Goal: Information Seeking & Learning: Learn about a topic

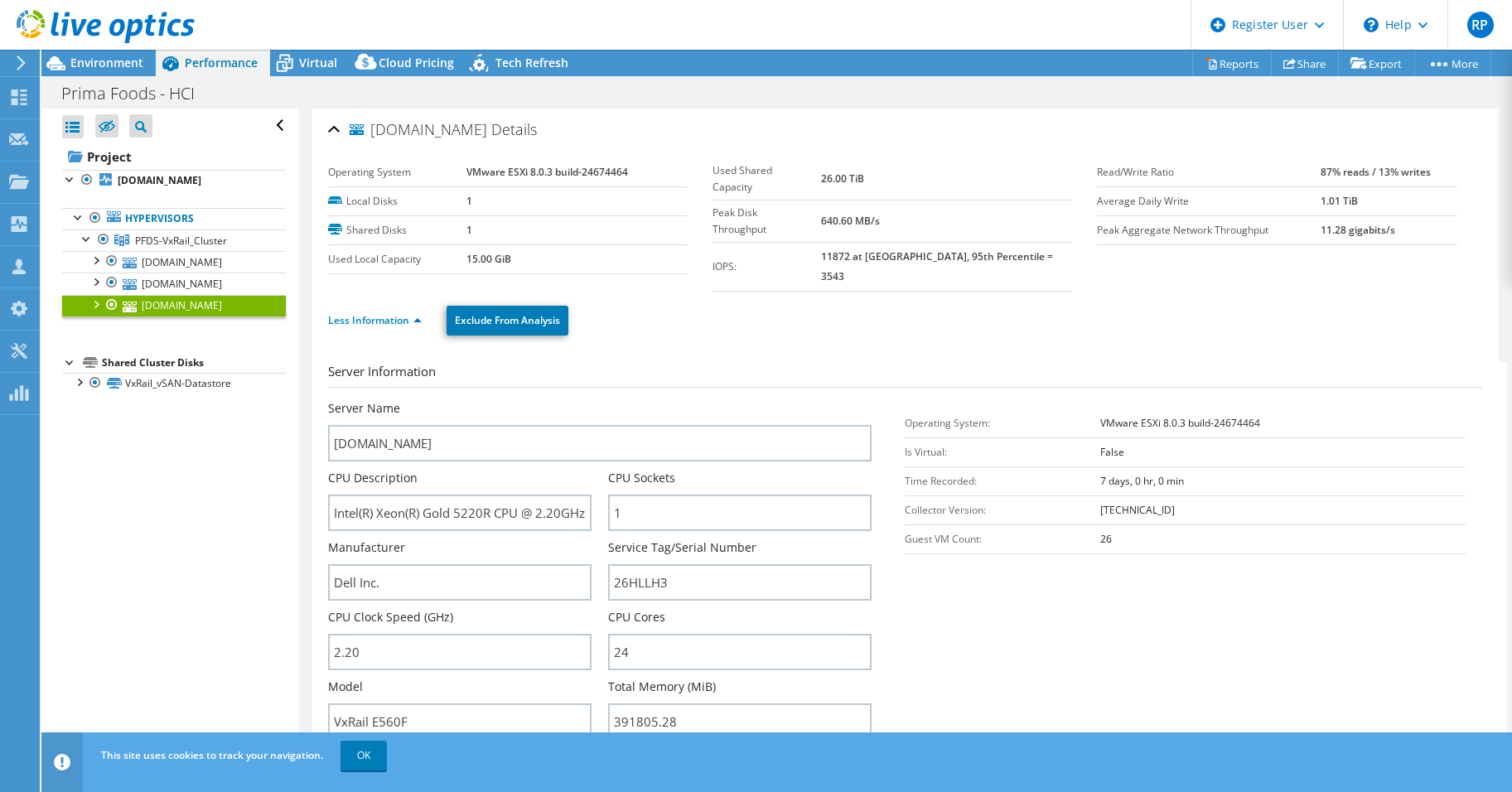
select select "USD"
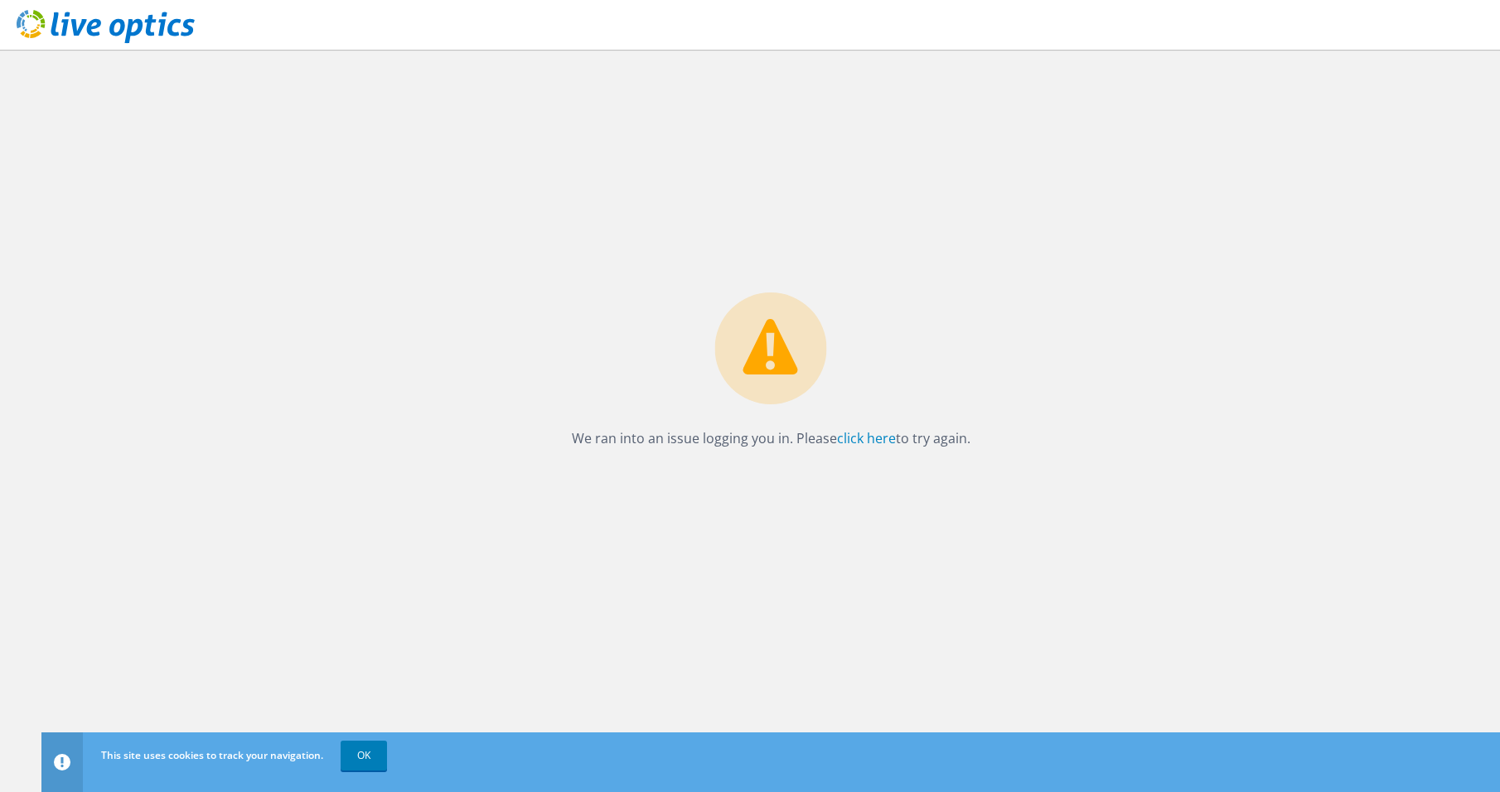
click at [83, 33] on icon at bounding box center [106, 27] width 178 height 34
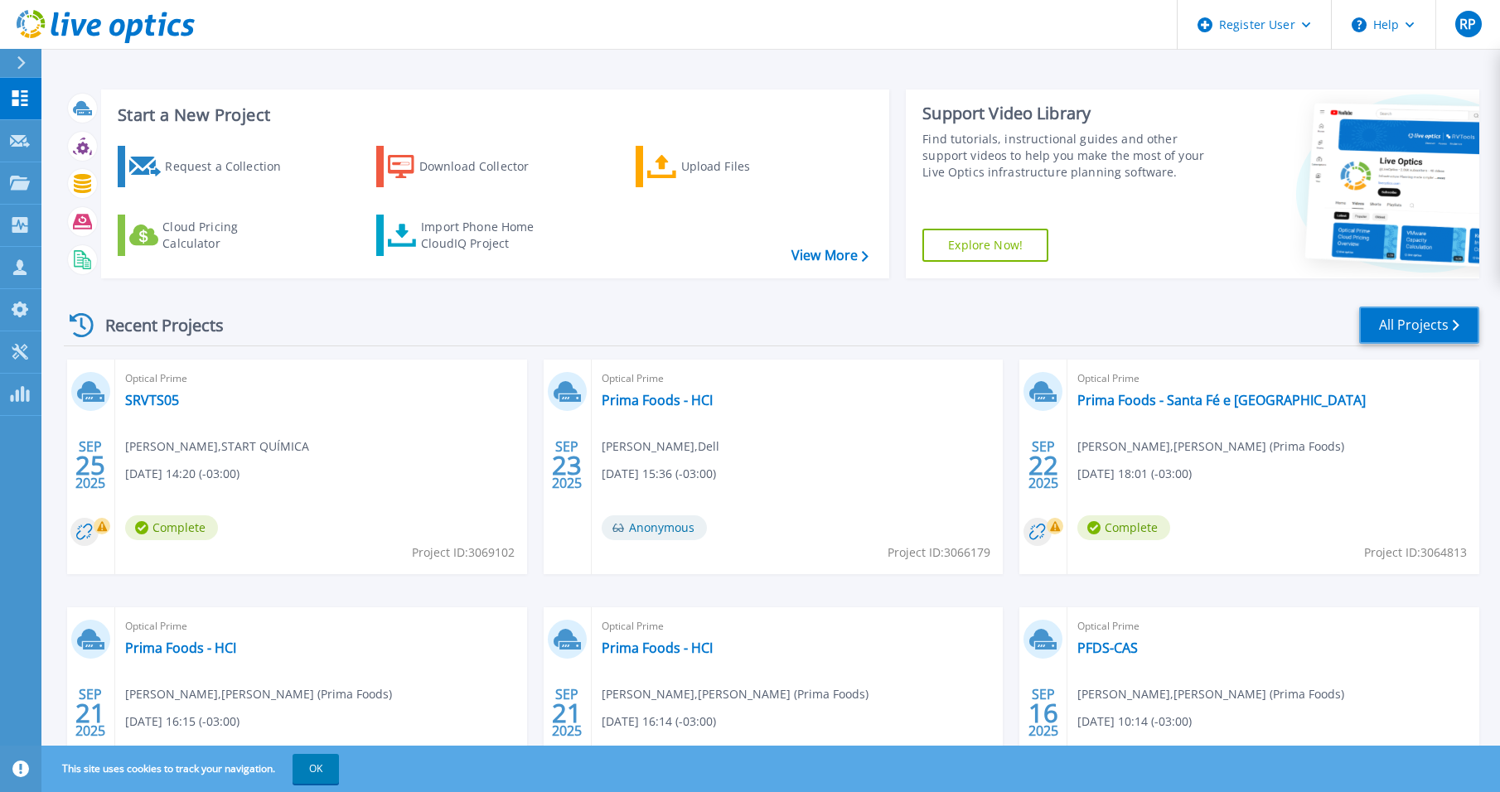
click at [1376, 322] on link "All Projects" at bounding box center [1419, 325] width 120 height 37
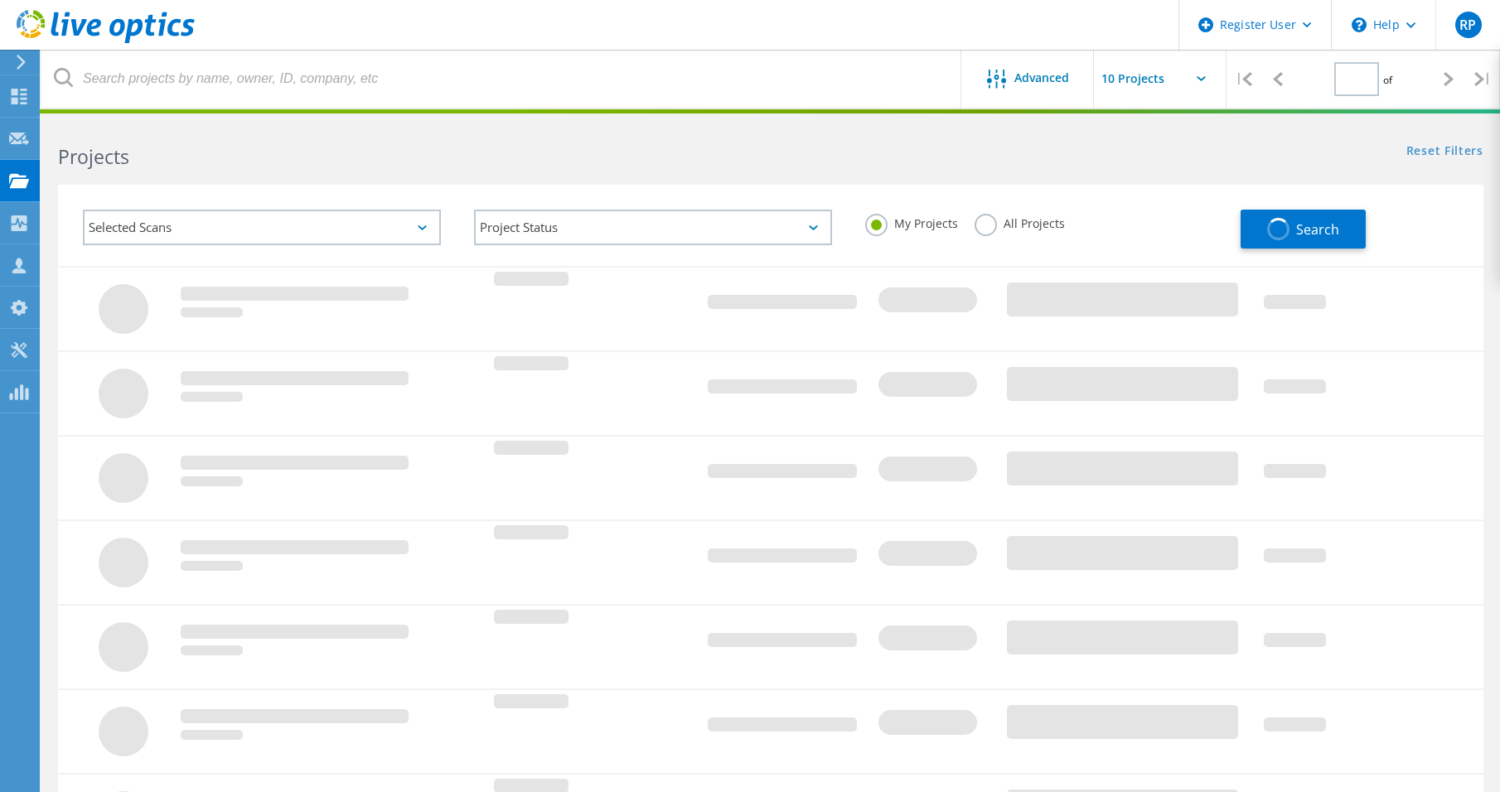
type input "1"
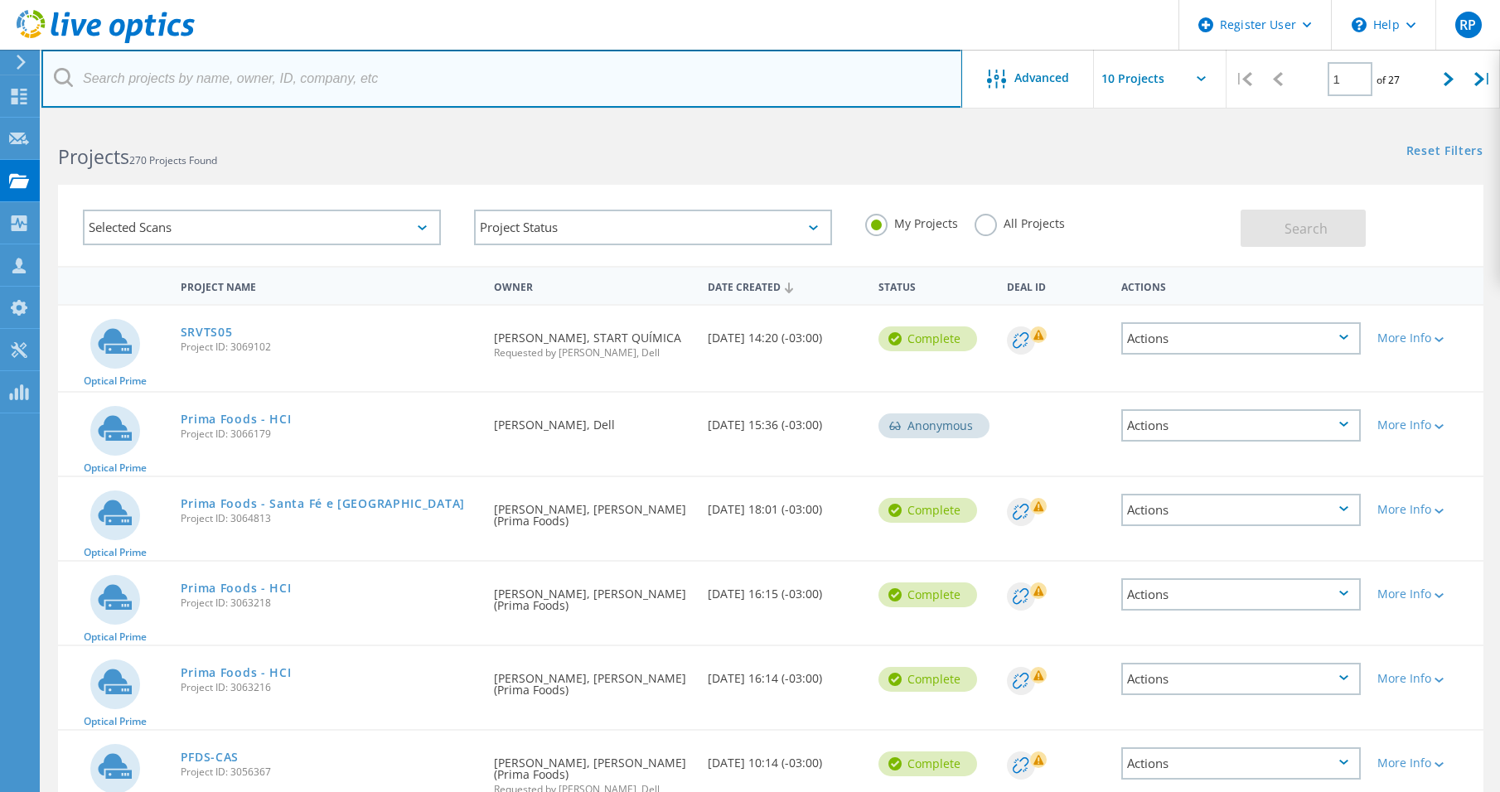
click at [172, 91] on input "text" at bounding box center [501, 79] width 921 height 58
type input "sodo"
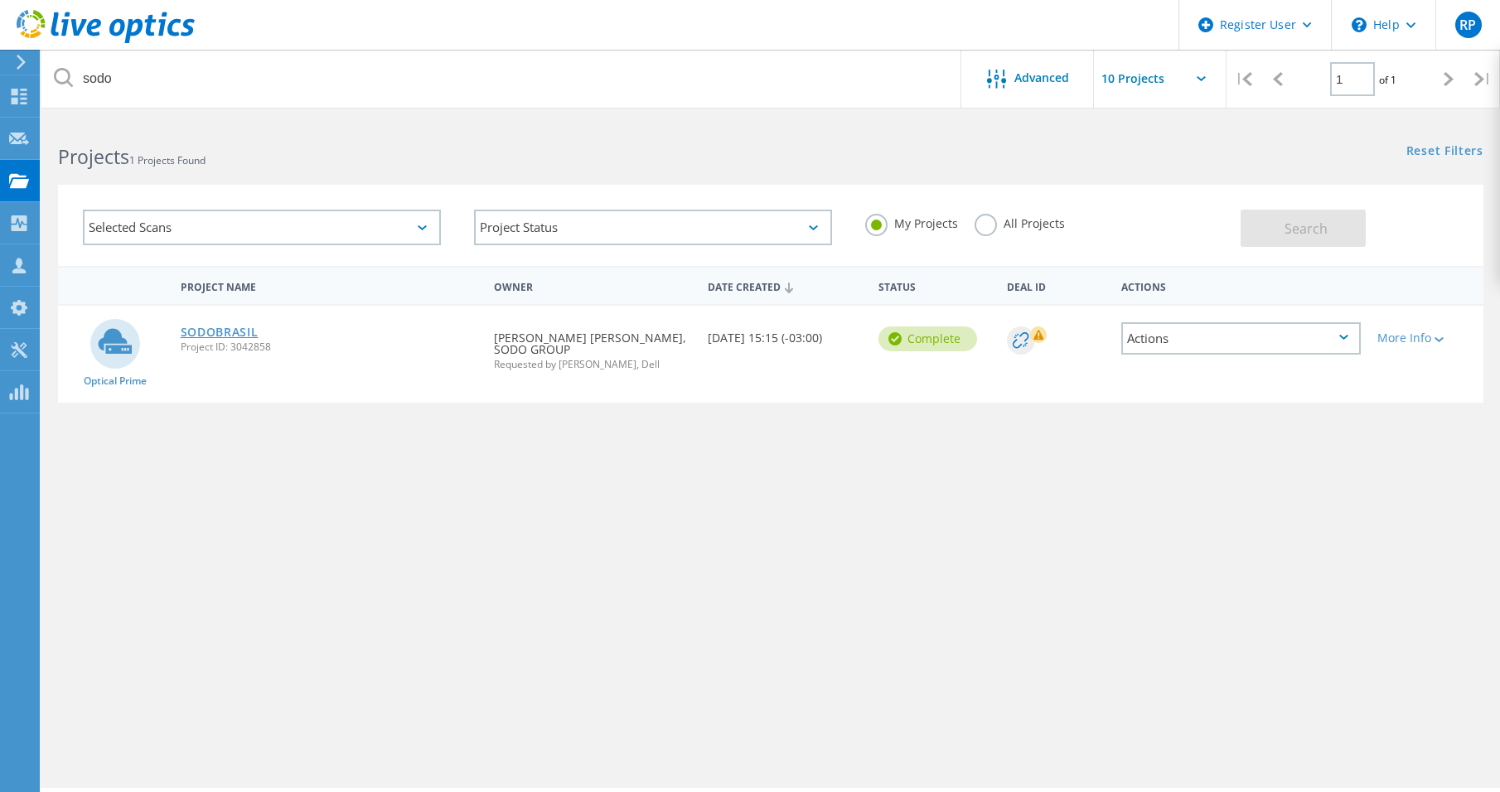
click at [231, 331] on link "SODOBRASIL" at bounding box center [220, 332] width 78 height 12
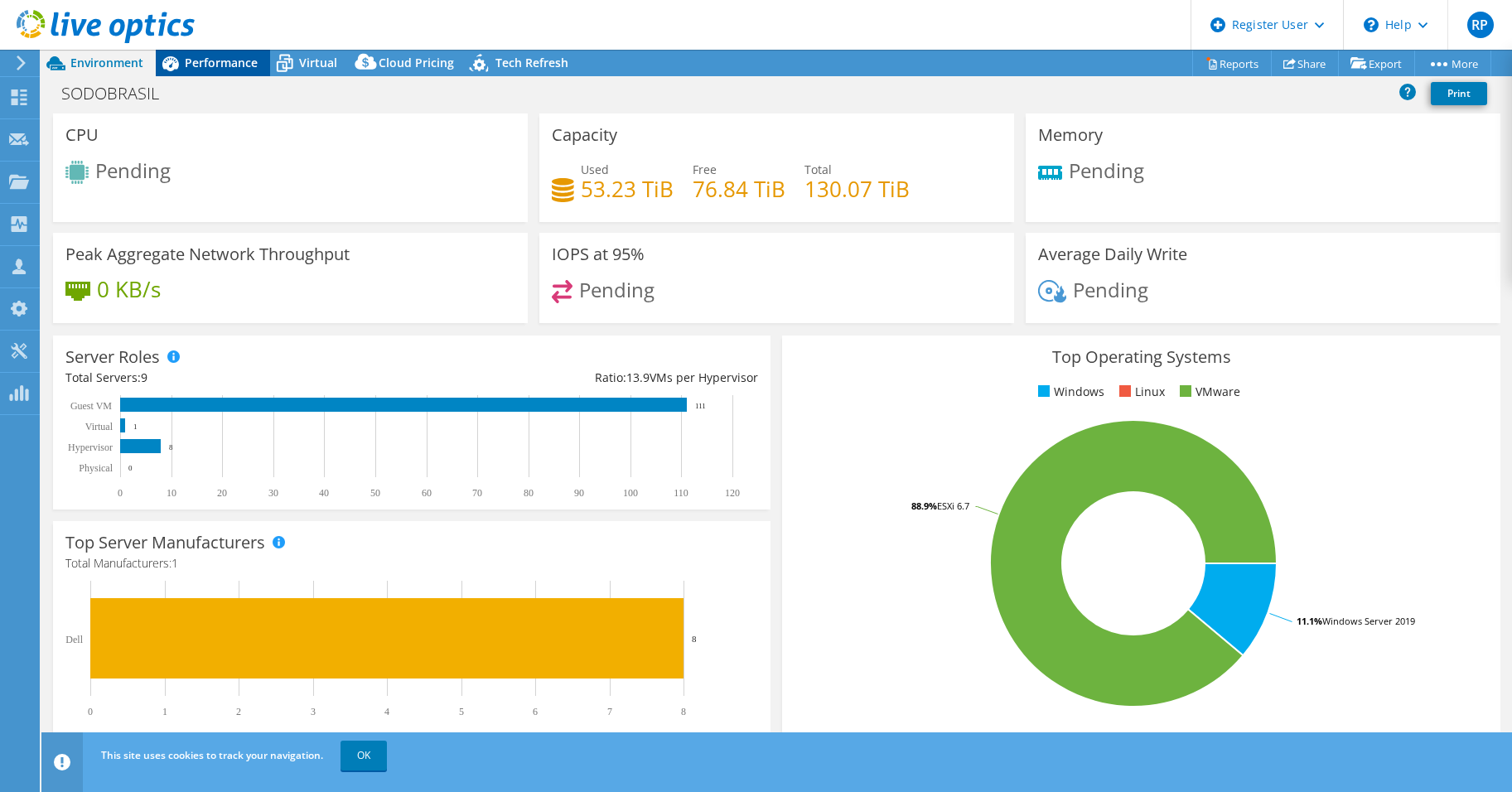
click at [235, 63] on span "Performance" at bounding box center [221, 63] width 73 height 16
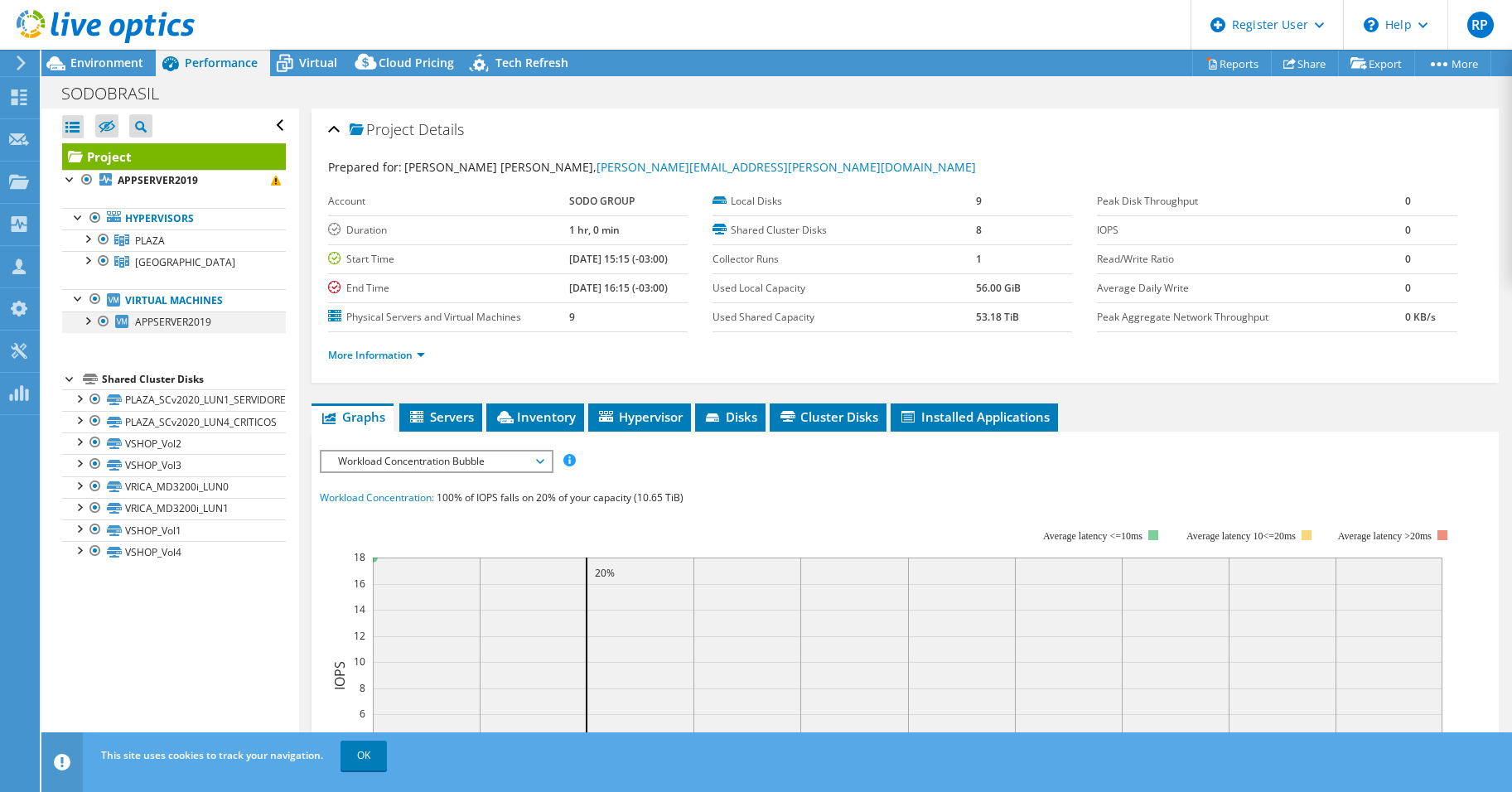
click at [92, 325] on div at bounding box center [87, 320] width 17 height 17
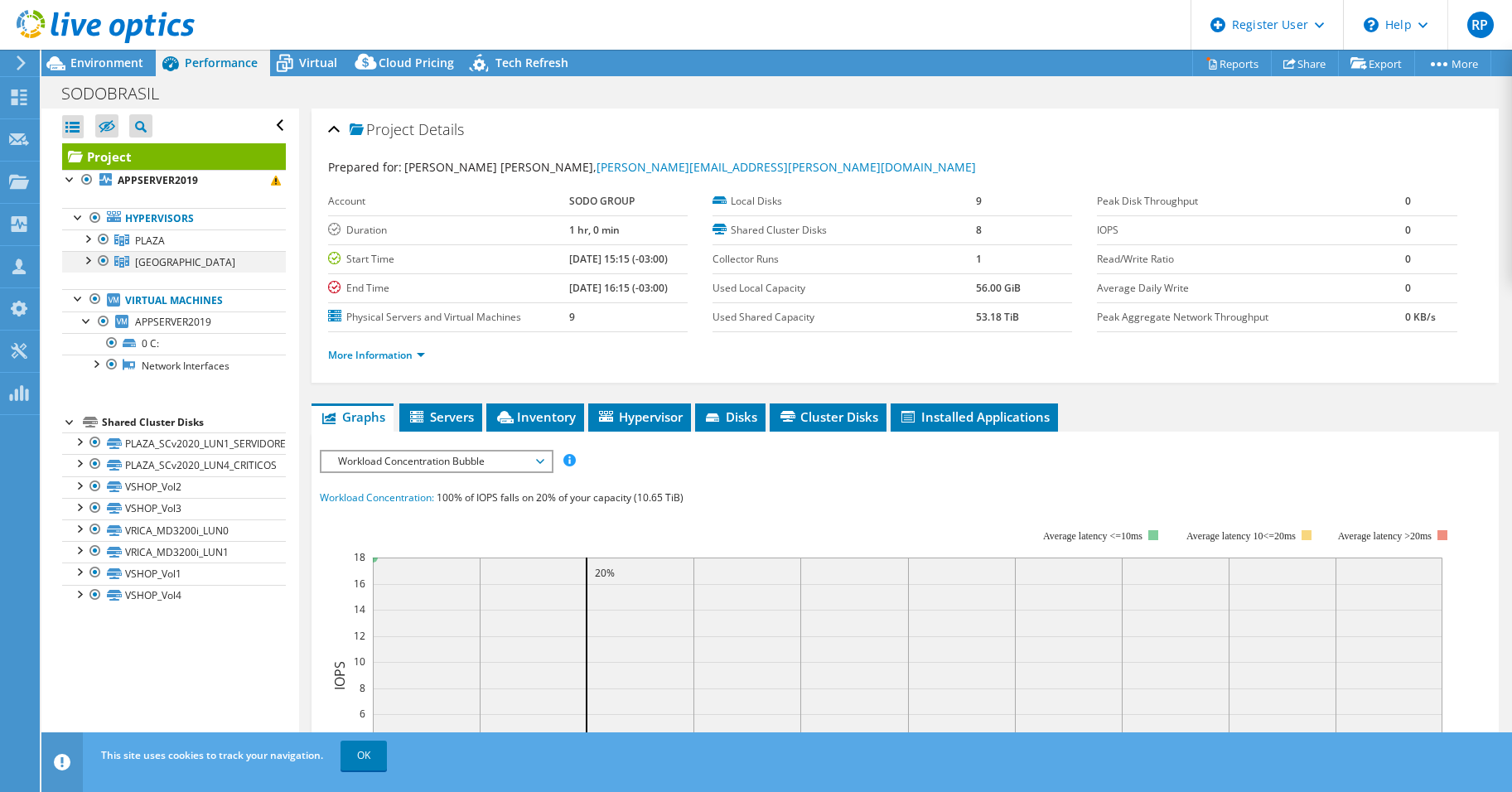
click at [81, 261] on div at bounding box center [87, 259] width 17 height 17
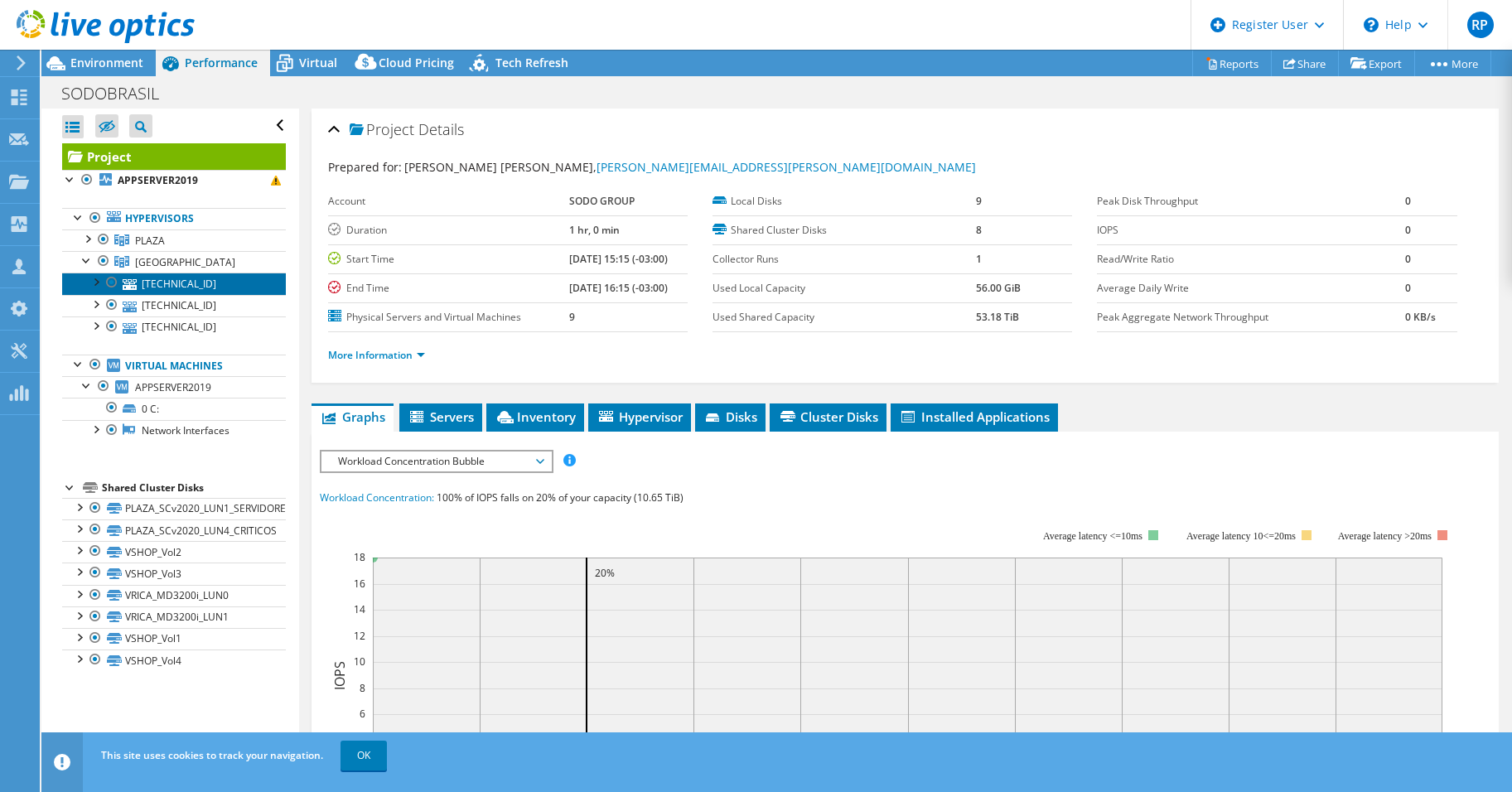
click at [152, 282] on link "[TECHNICAL_ID]" at bounding box center [174, 284] width 224 height 22
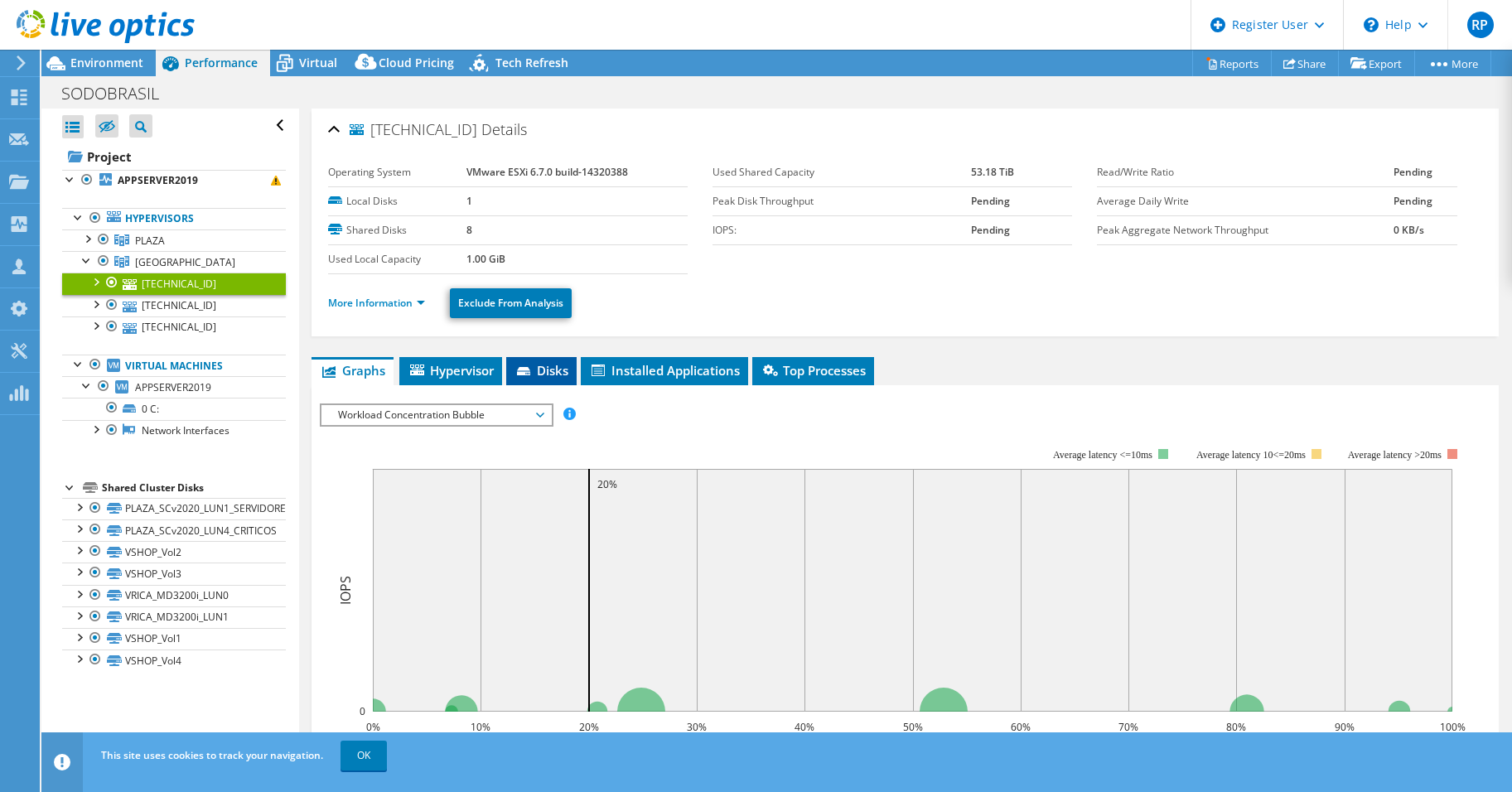
click at [539, 371] on span "Disks" at bounding box center [542, 370] width 54 height 17
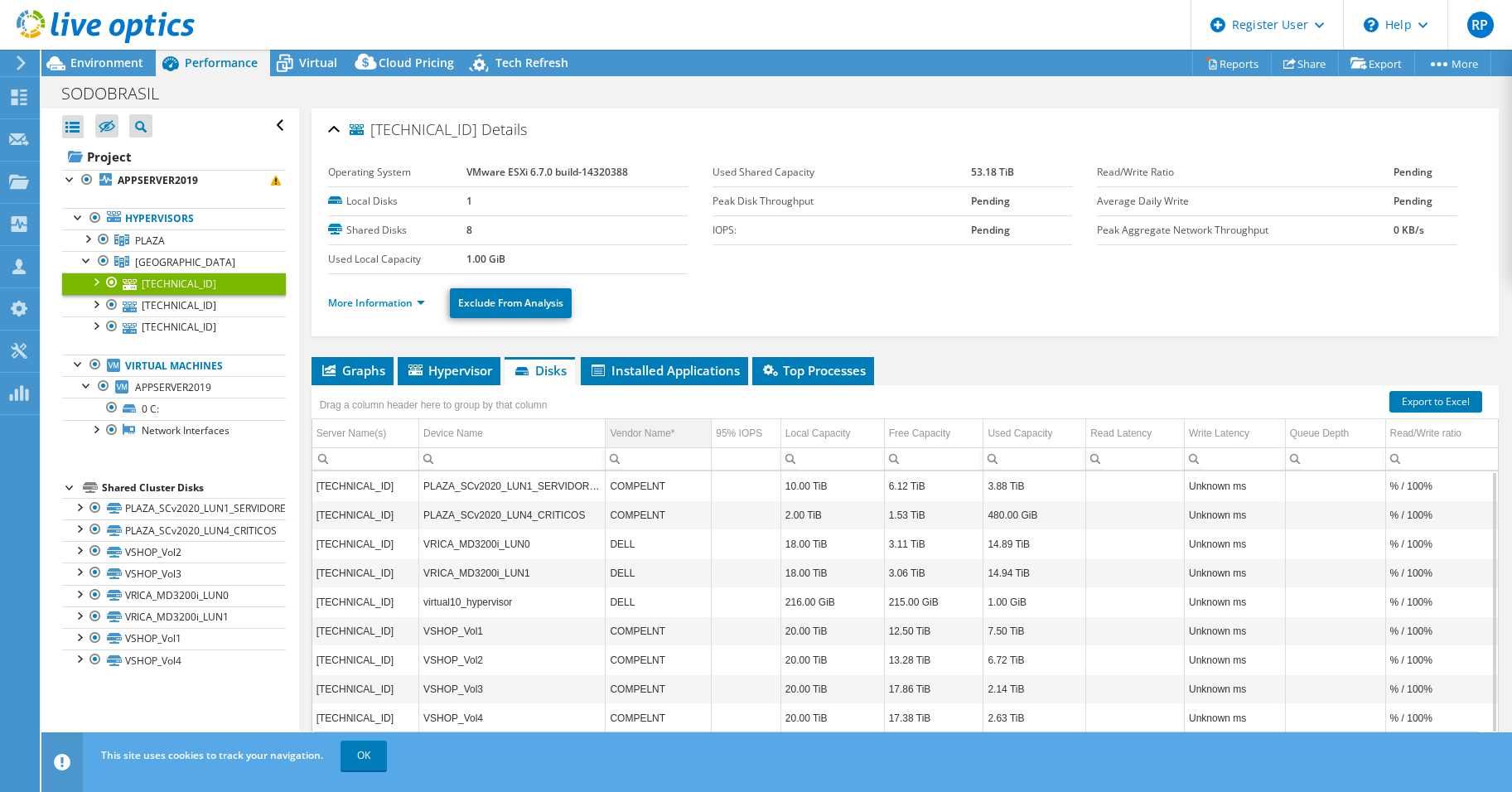
click at [630, 433] on div "Vendor Name*" at bounding box center [642, 433] width 65 height 20
click at [93, 238] on div at bounding box center [87, 238] width 17 height 17
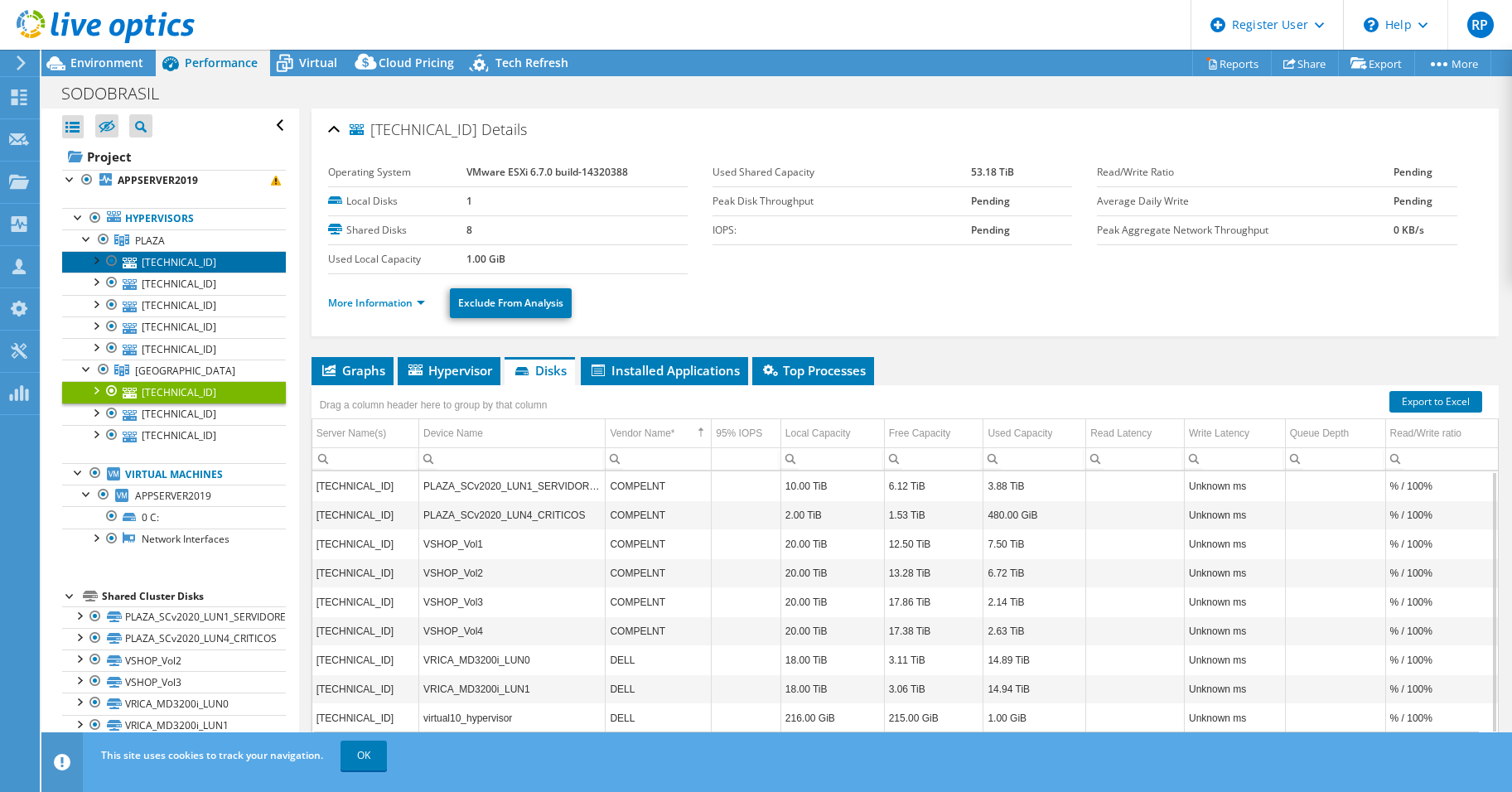
click at [155, 260] on link "[TECHNICAL_ID]" at bounding box center [174, 262] width 224 height 22
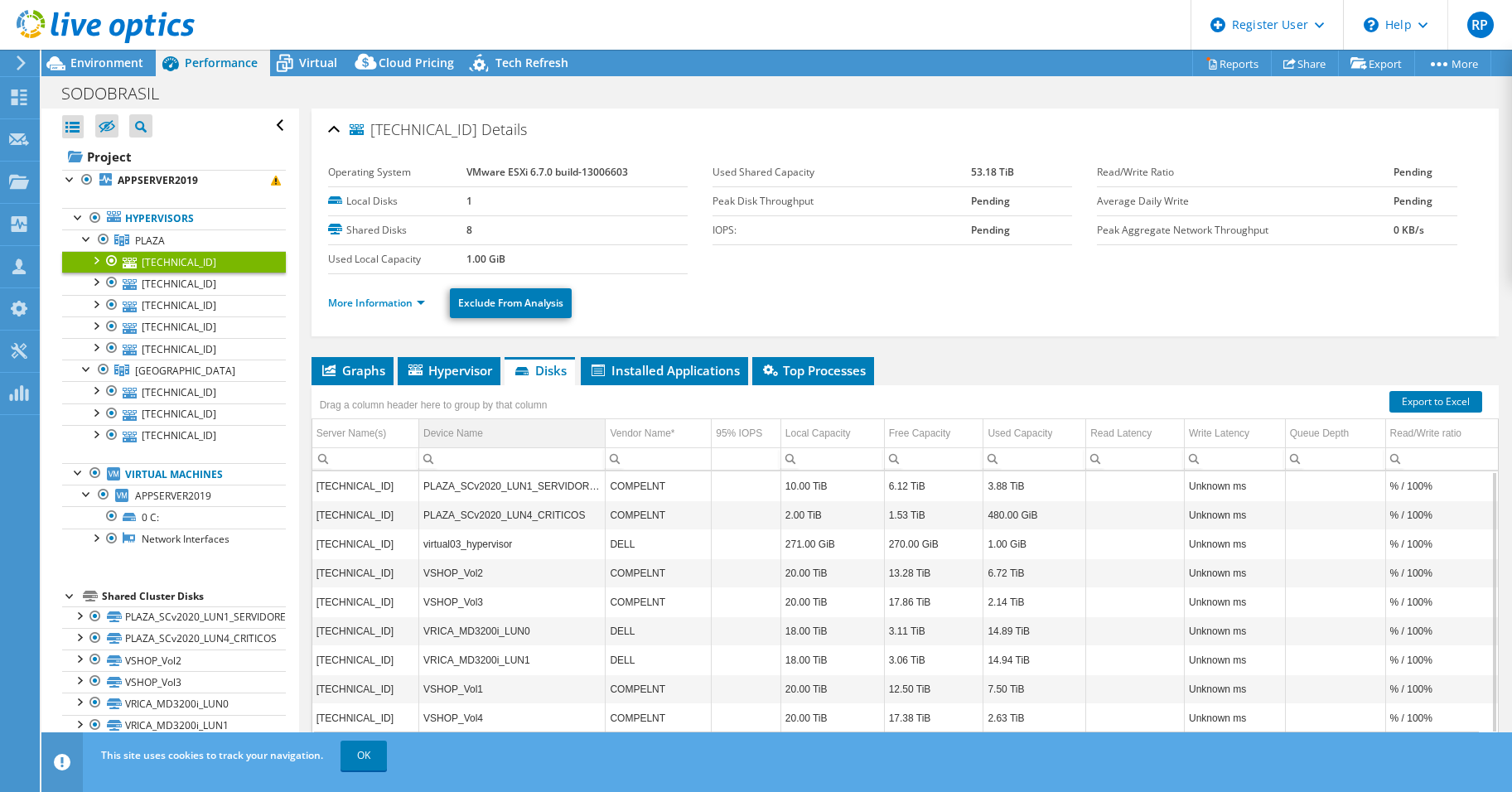
click at [454, 434] on div "Device Name" at bounding box center [453, 433] width 60 height 20
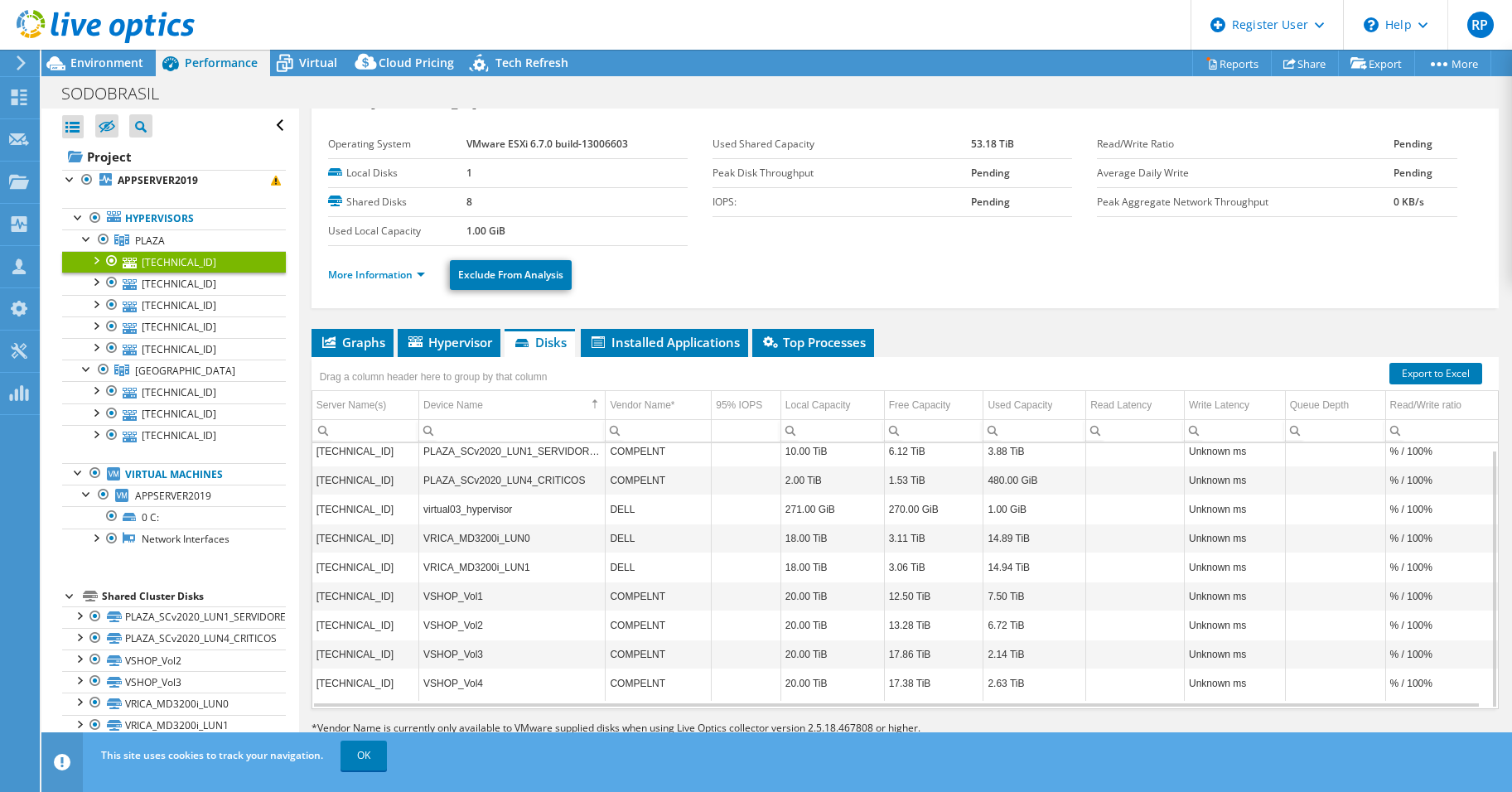
scroll to position [41, 0]
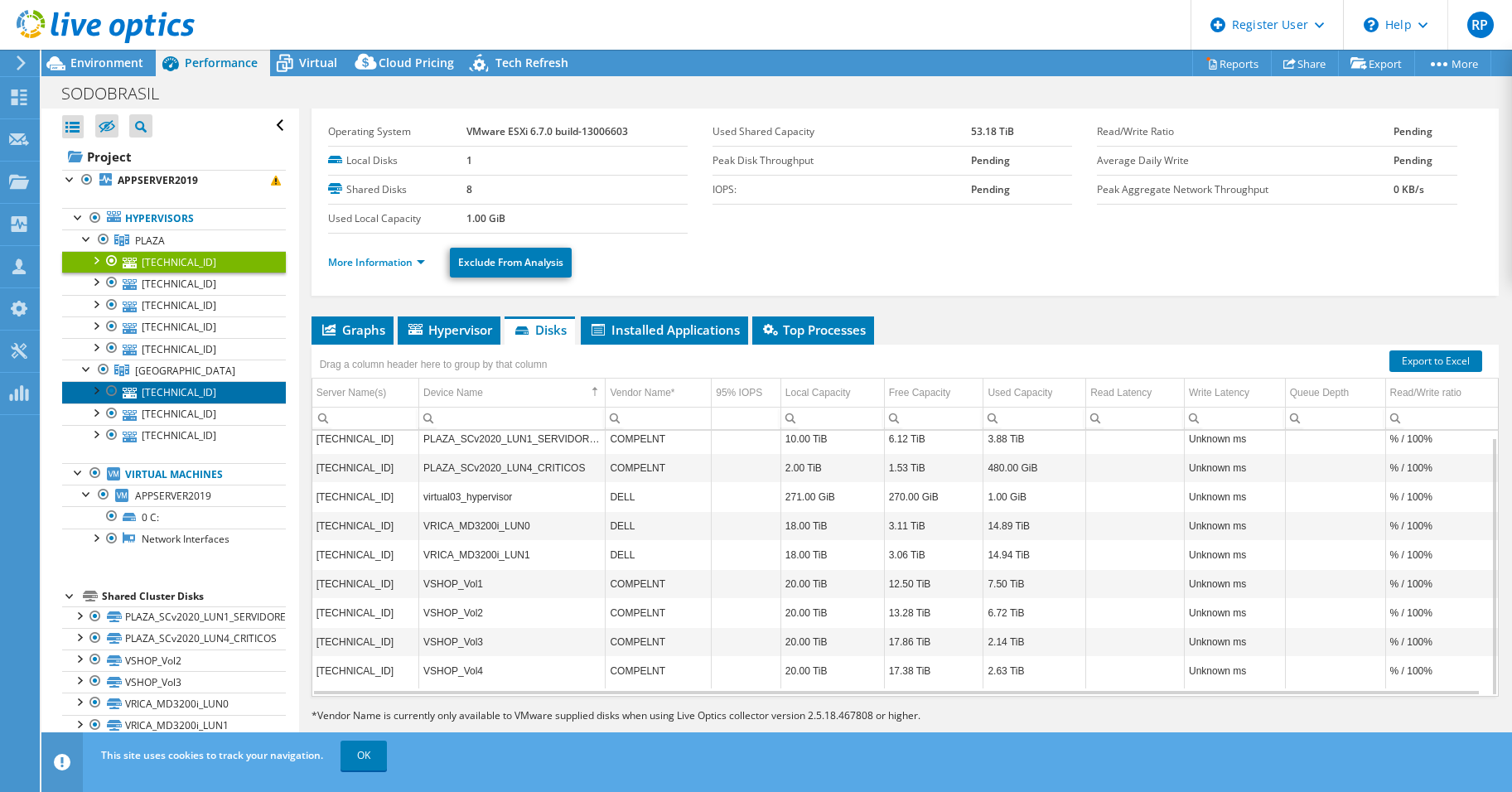
click at [181, 394] on link "[TECHNICAL_ID]" at bounding box center [174, 392] width 224 height 22
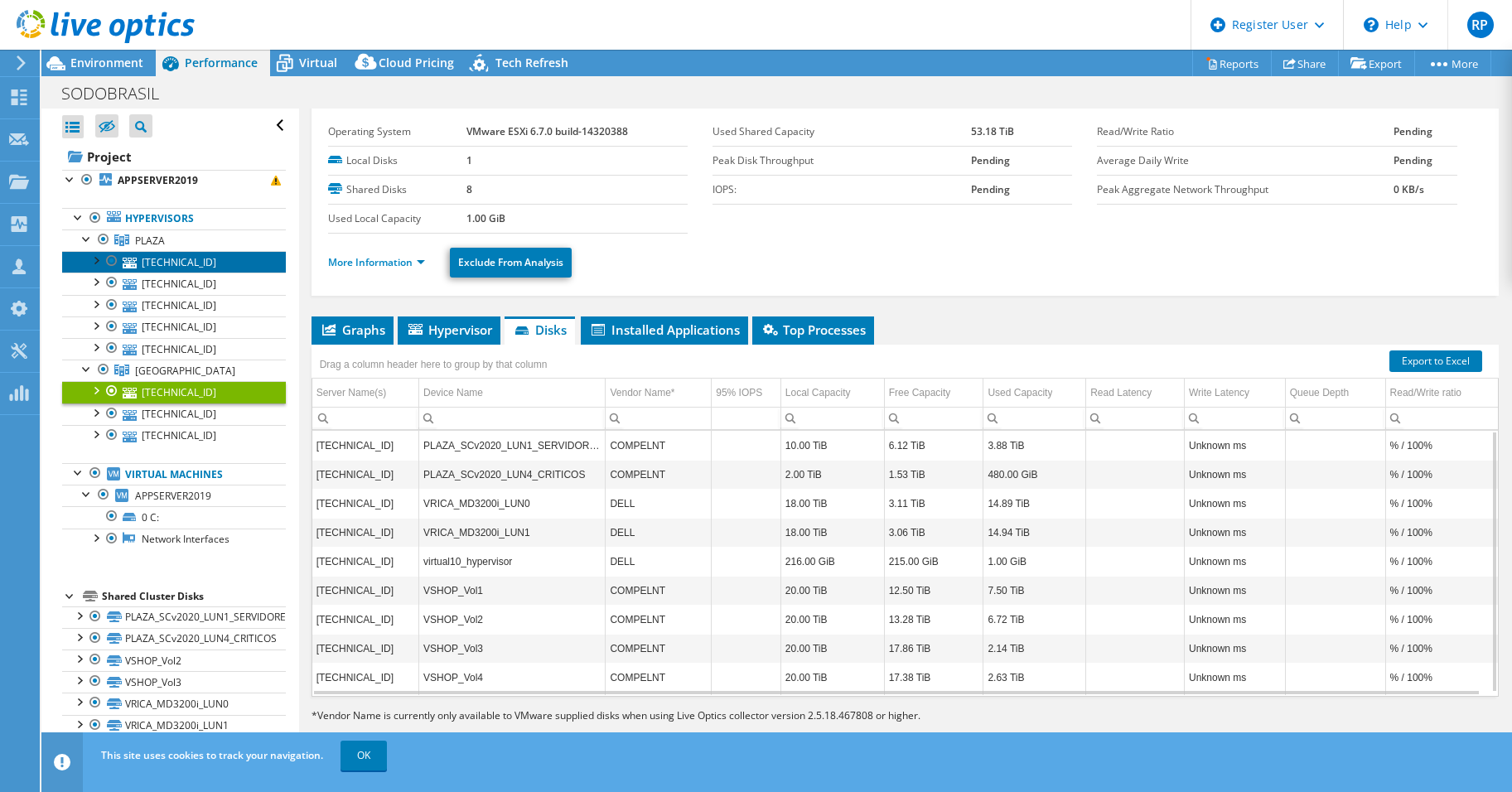
click at [170, 260] on link "[TECHNICAL_ID]" at bounding box center [174, 262] width 224 height 22
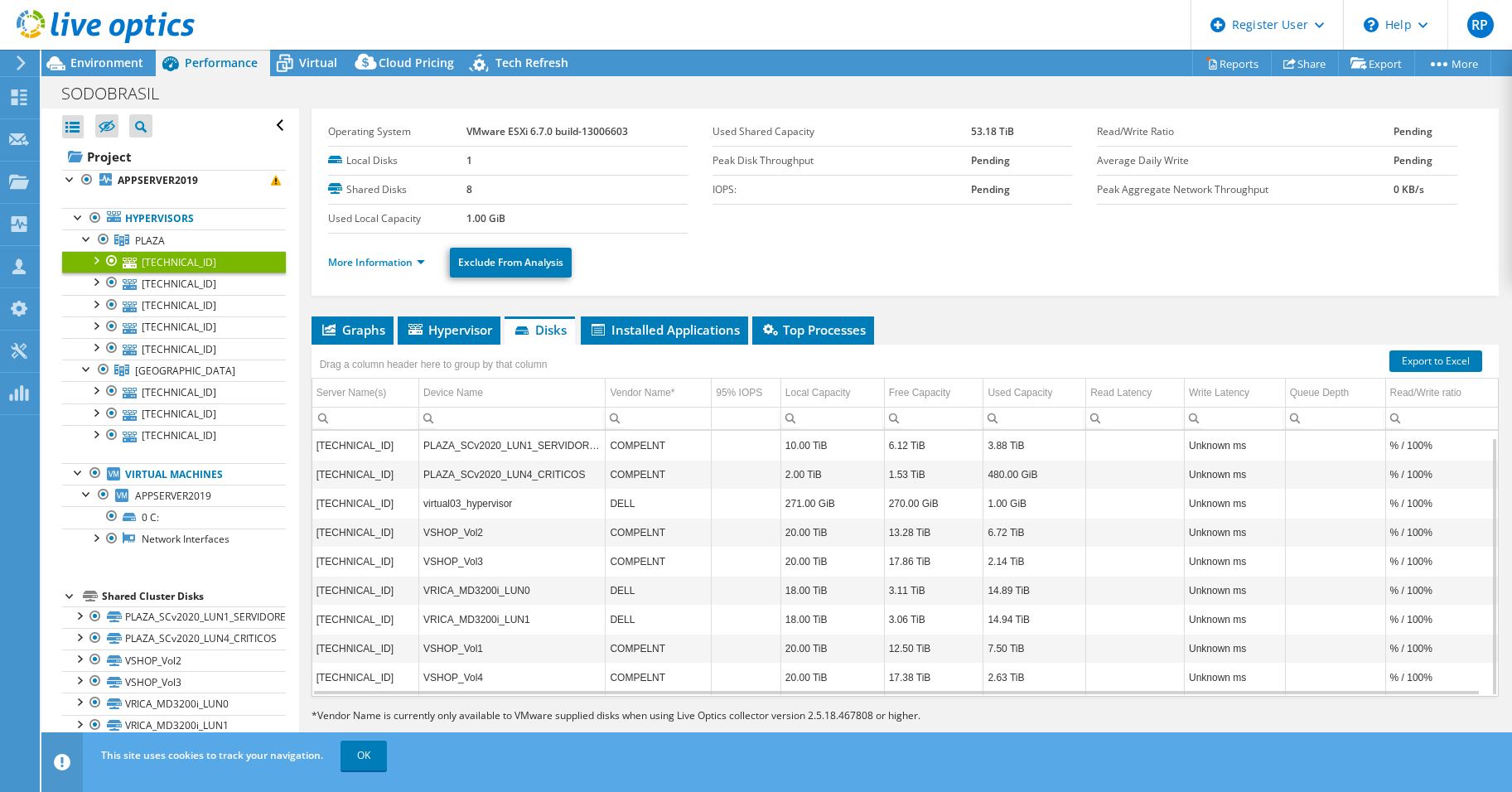
scroll to position [7, 0]
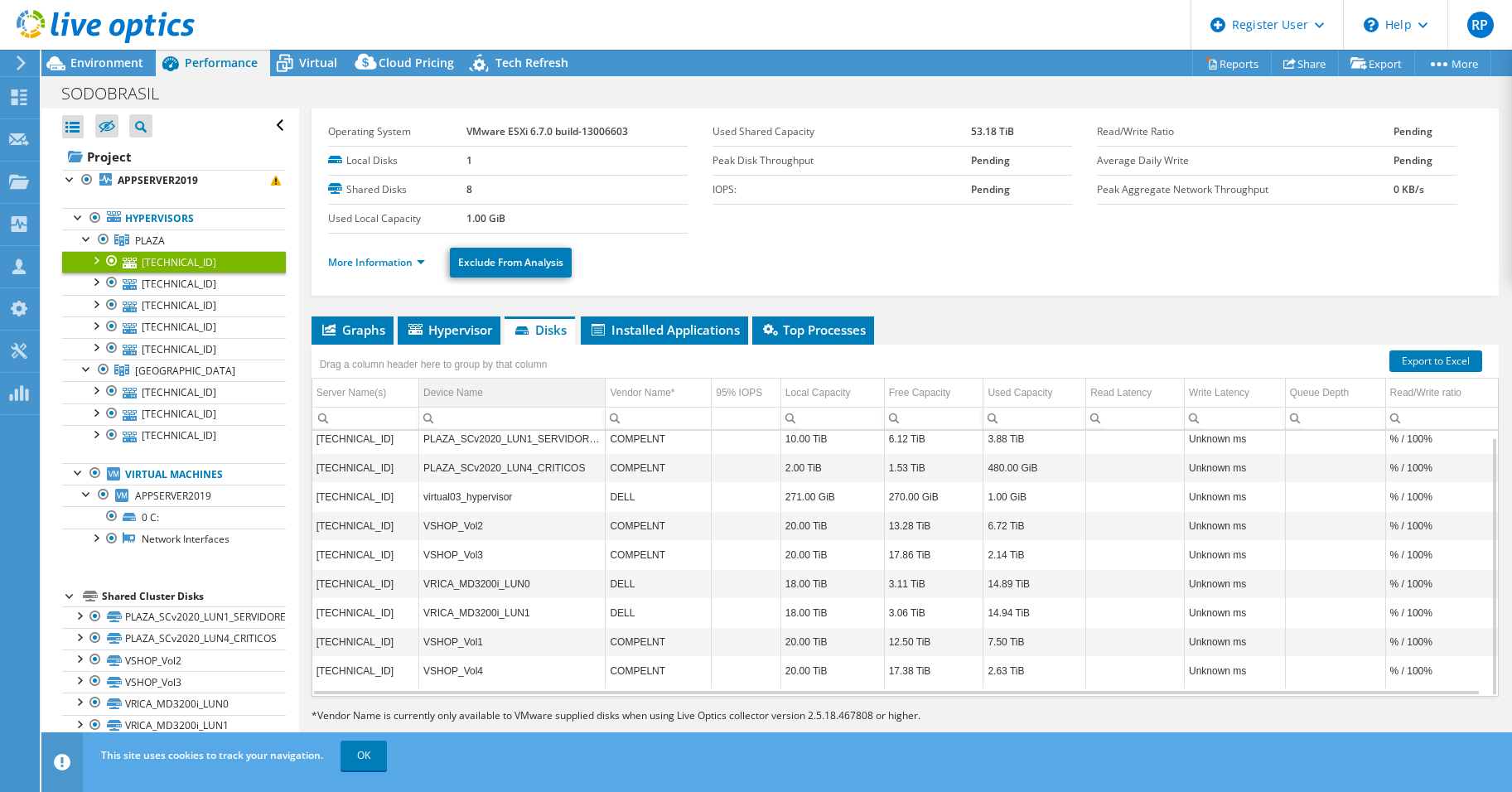
click at [474, 404] on td "Device Name" at bounding box center [511, 393] width 186 height 29
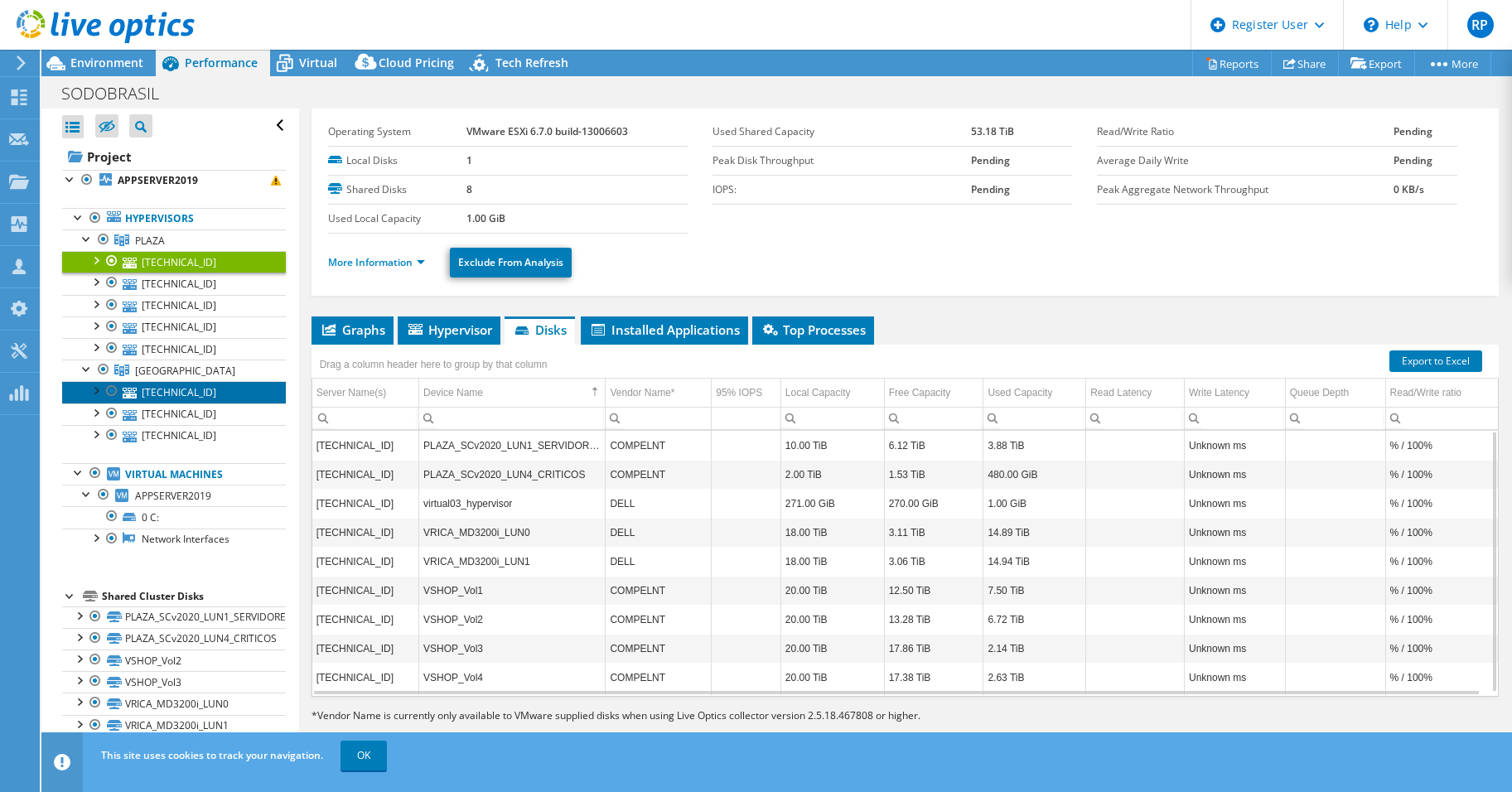
click at [167, 388] on link "[TECHNICAL_ID]" at bounding box center [174, 392] width 224 height 22
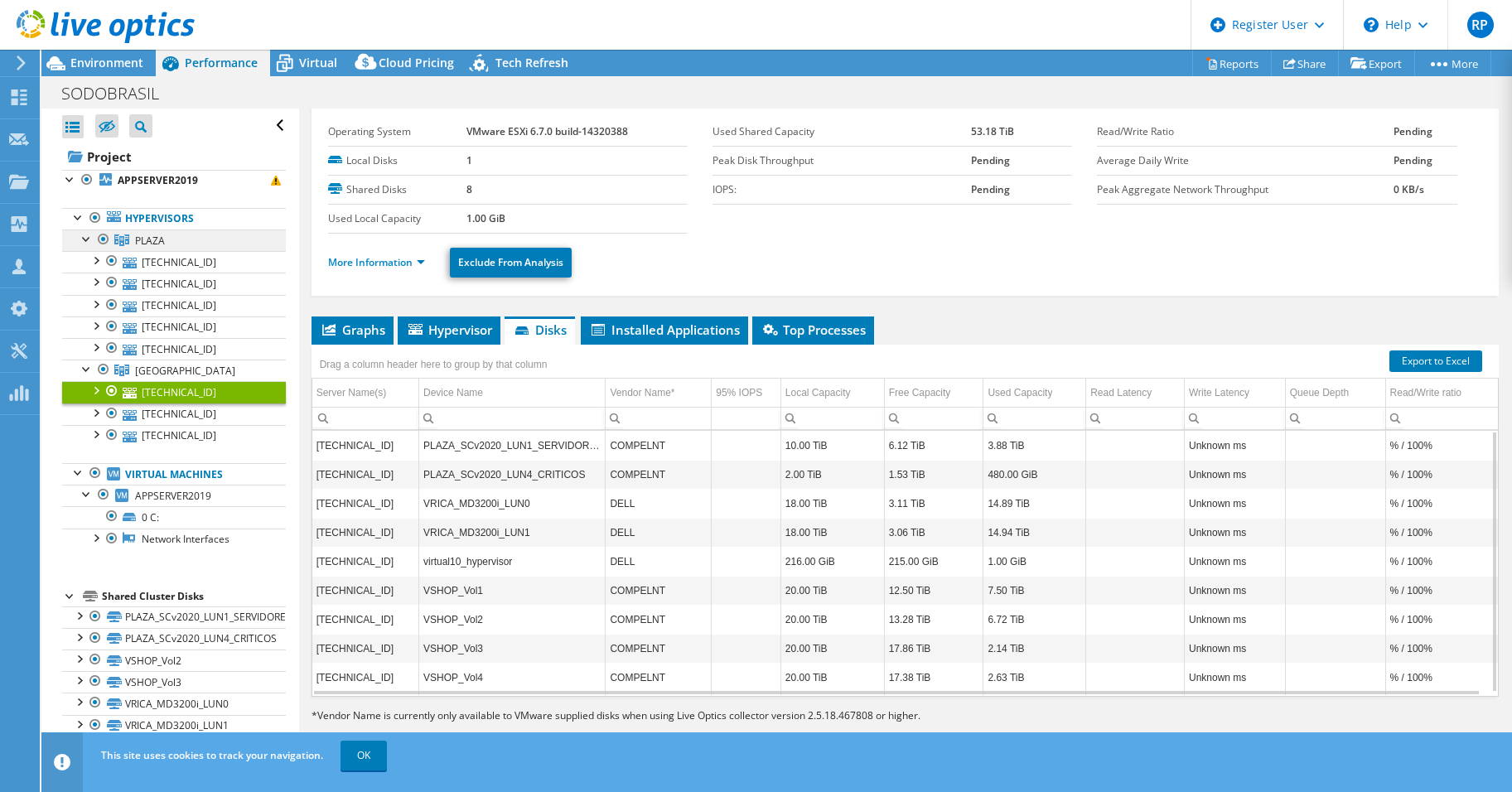
click at [157, 239] on span "PLAZA" at bounding box center [150, 241] width 30 height 14
